Goal: Find specific page/section: Find specific page/section

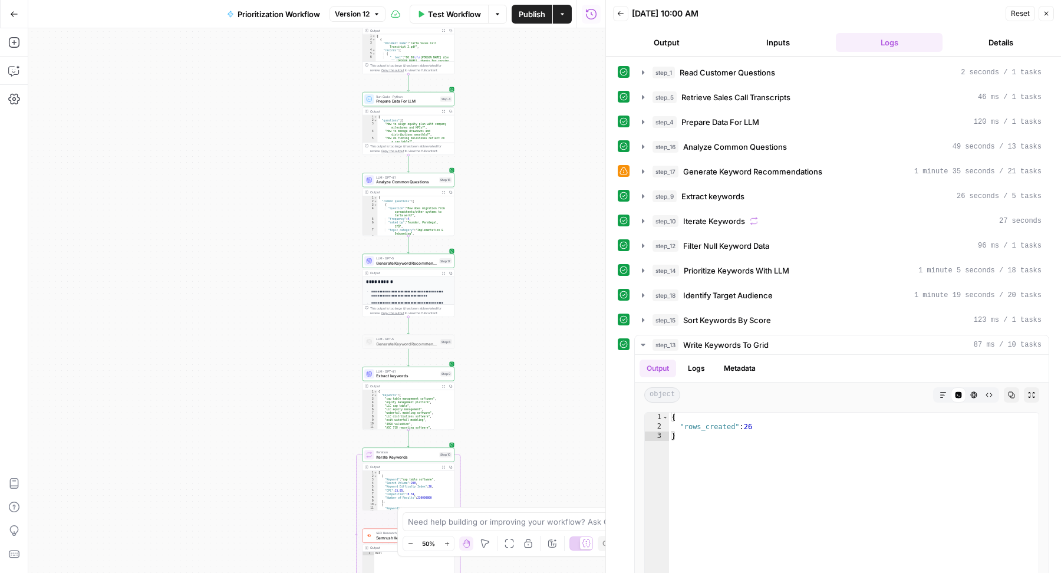
scroll to position [77, 0]
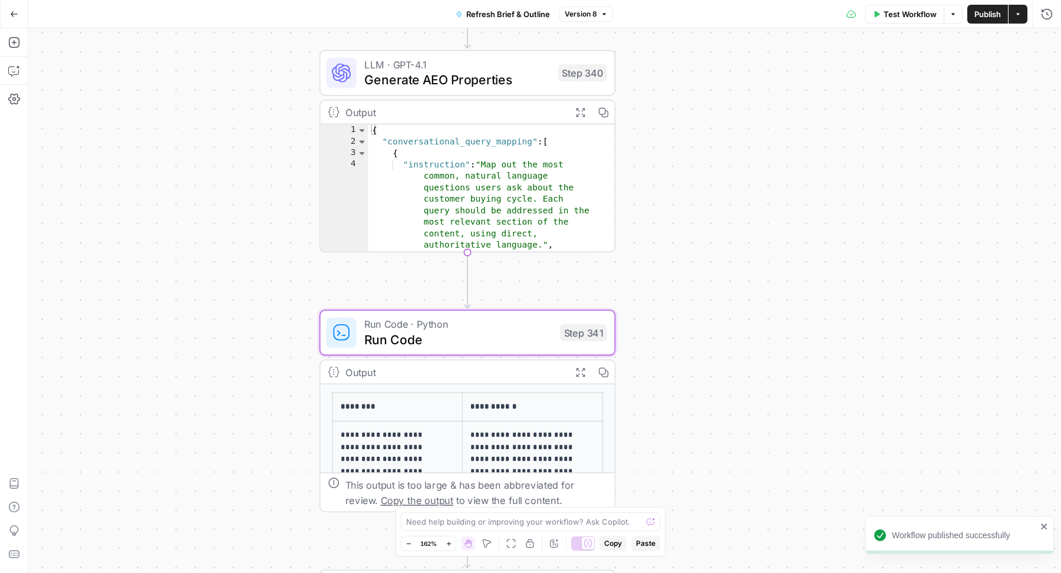
scroll to position [199, 0]
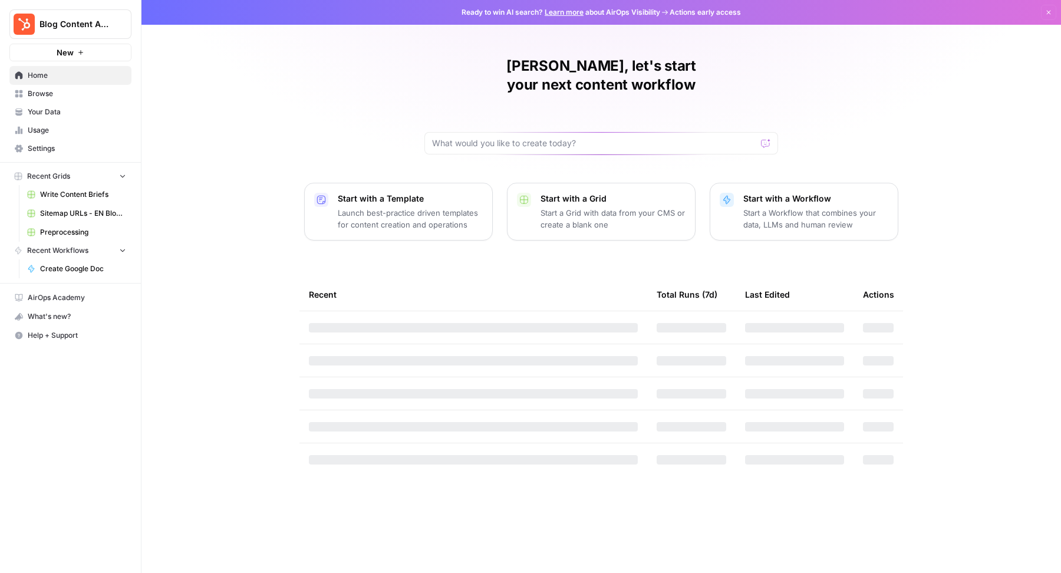
click at [98, 21] on span "Blog Content Action Plan" at bounding box center [74, 24] width 71 height 12
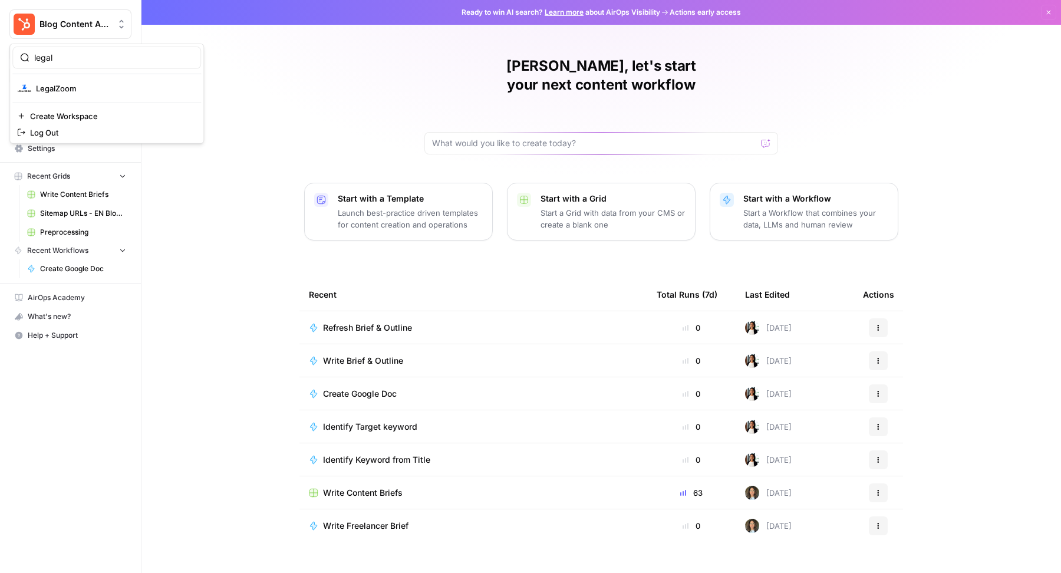
type input "legal"
click at [94, 90] on span "LegalZoom" at bounding box center [114, 89] width 156 height 12
